Goal: Book appointment/travel/reservation

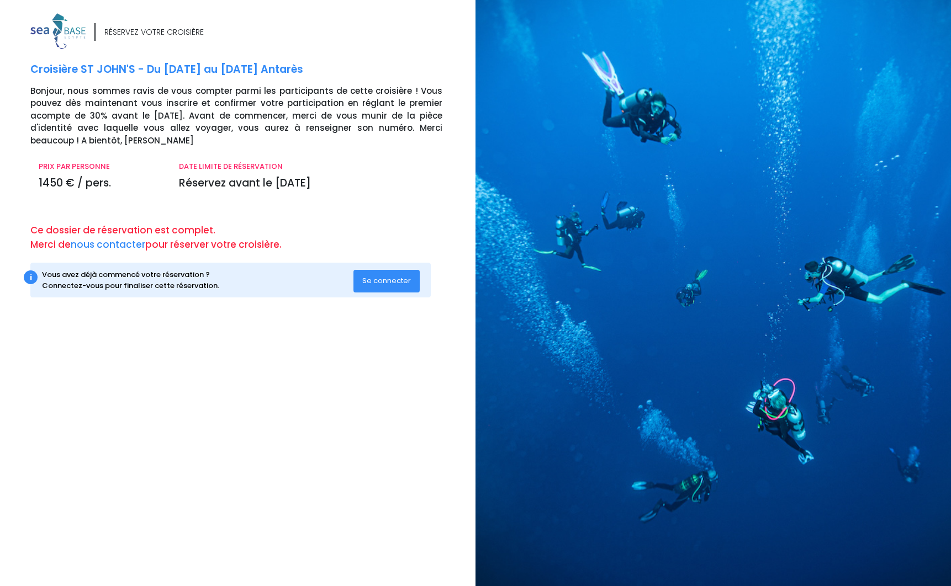
click at [378, 277] on span "Se connecter" at bounding box center [386, 280] width 49 height 10
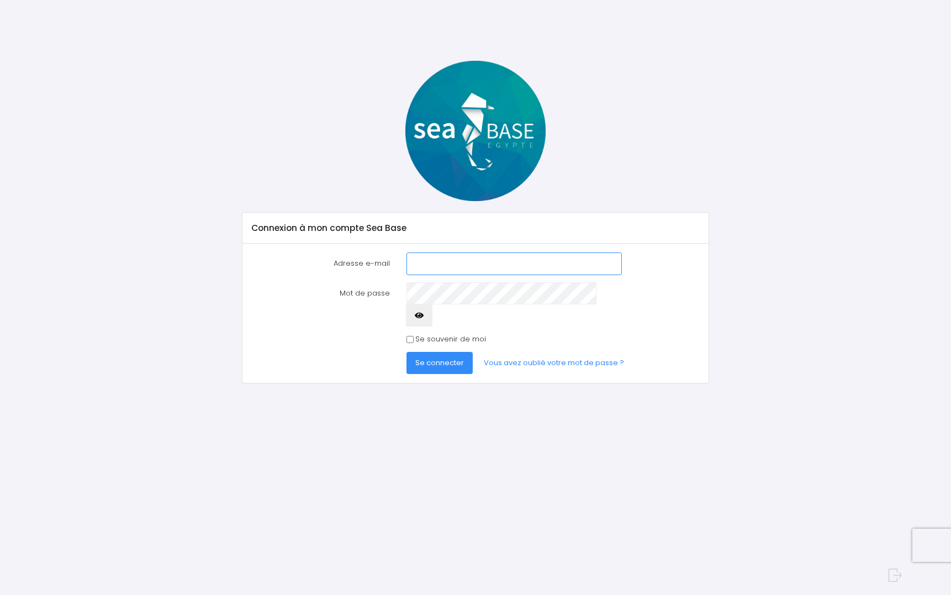
type input "[EMAIL_ADDRESS][DOMAIN_NAME]"
click at [445, 352] on button "Se connecter" at bounding box center [439, 363] width 66 height 22
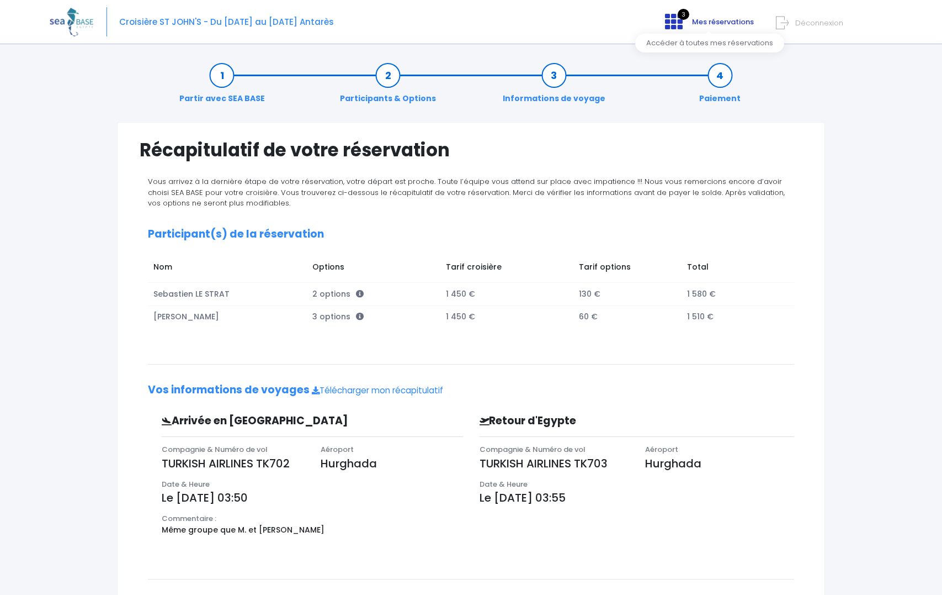
click at [689, 14] on span "3" at bounding box center [684, 14] width 12 height 11
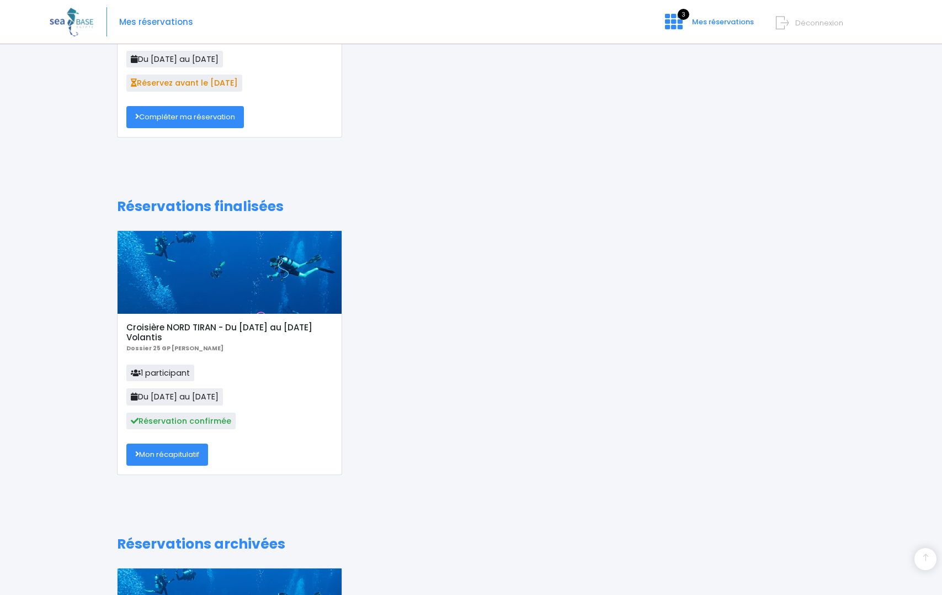
scroll to position [208, 0]
click at [187, 455] on link "Mon récapitulatif" at bounding box center [167, 454] width 82 height 22
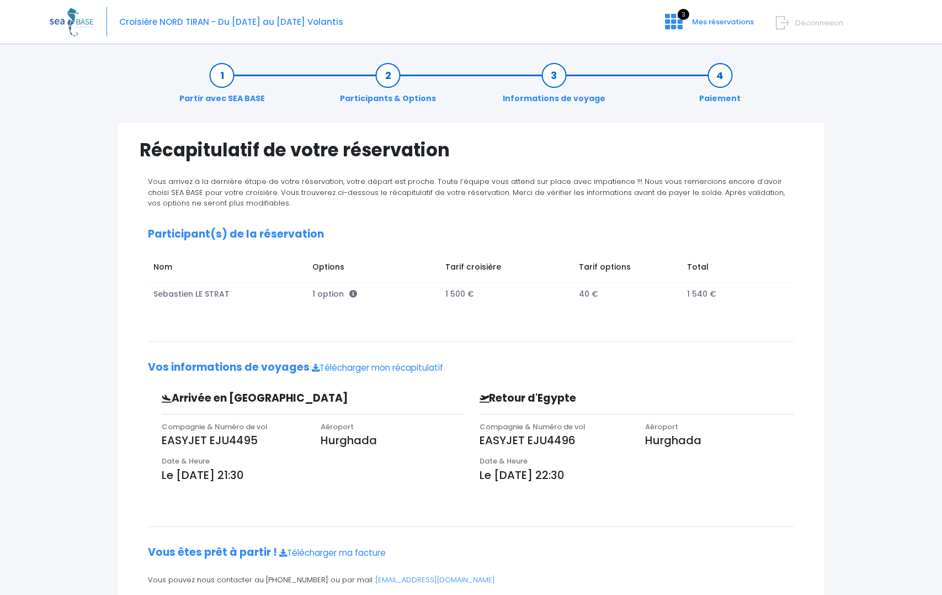
click at [394, 97] on link "Participants & Options" at bounding box center [388, 87] width 107 height 35
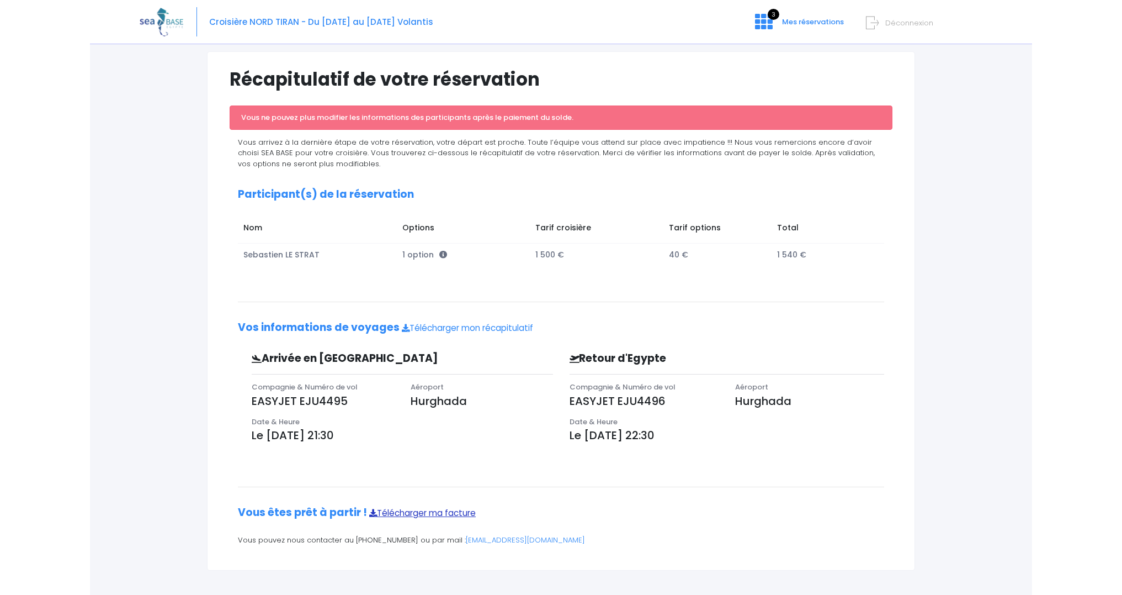
scroll to position [70, 0]
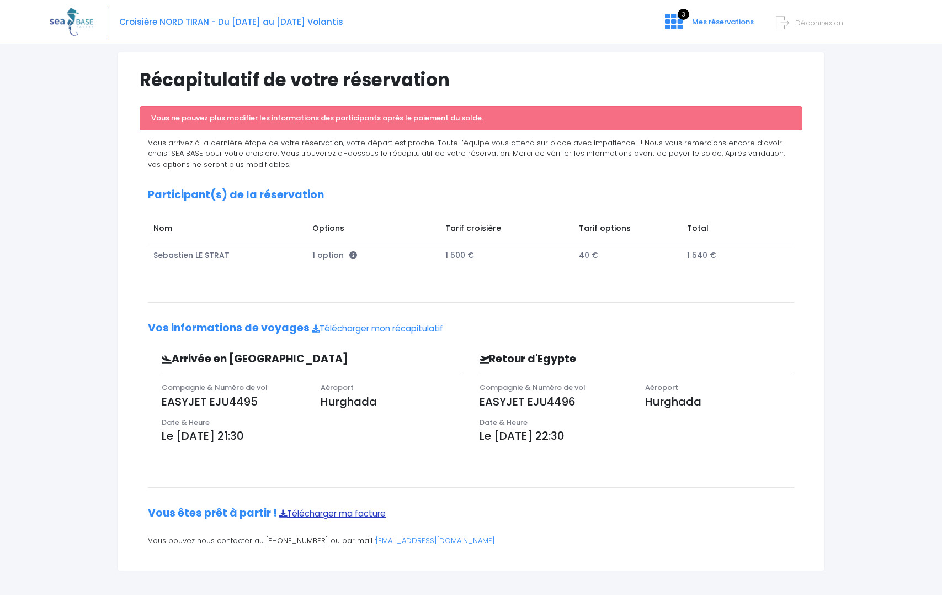
click at [354, 512] on link "Télécharger ma facture" at bounding box center [332, 513] width 107 height 12
